Goal: Download file/media

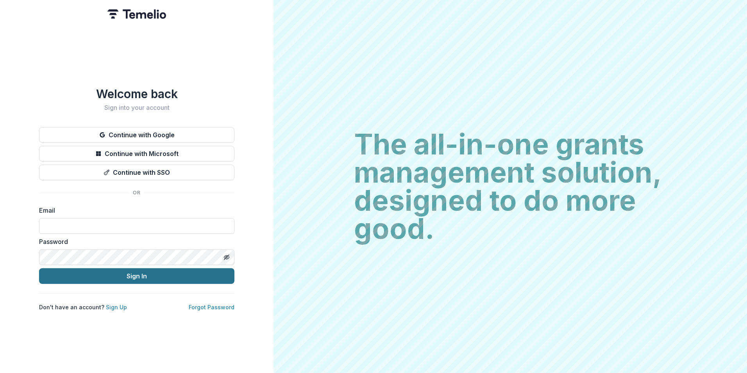
type input "**********"
click at [156, 275] on button "Sign In" at bounding box center [136, 276] width 195 height 16
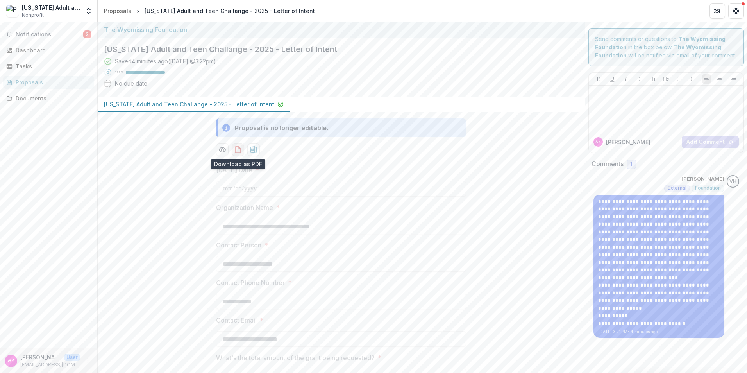
click at [236, 150] on icon "download-proposal" at bounding box center [238, 150] width 8 height 8
